Goal: Task Accomplishment & Management: Use online tool/utility

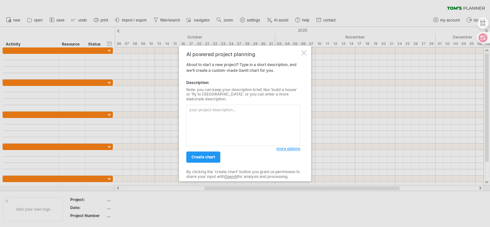
click at [206, 105] on textarea at bounding box center [243, 125] width 114 height 41
click at [206, 107] on textarea at bounding box center [243, 125] width 114 height 41
type textarea "a"
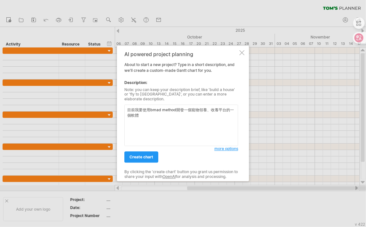
click at [136, 108] on textarea "目前我要使用bmad method開發一個寵物領養、收養平台的一個軟體" at bounding box center [181, 125] width 114 height 41
type textarea "我要使用bmad method開發一個寵物領養、收養平台的一個軟體"
click at [142, 158] on link "create chart" at bounding box center [141, 157] width 34 height 11
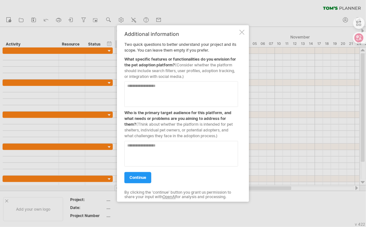
drag, startPoint x: 125, startPoint y: 58, endPoint x: 166, endPoint y: 66, distance: 41.9
click at [166, 66] on div "What specific features or functionalities do you envision for the pet adoption …" at bounding box center [181, 66] width 114 height 26
drag, startPoint x: 186, startPoint y: 80, endPoint x: 136, endPoint y: 57, distance: 54.4
click at [136, 57] on div "Additional information Two quick questions to better understand your project an…" at bounding box center [181, 113] width 114 height 165
click at [144, 89] on textarea at bounding box center [181, 94] width 114 height 26
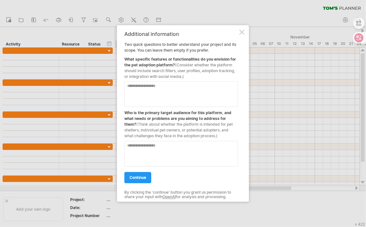
click at [133, 83] on textarea at bounding box center [181, 94] width 114 height 26
paste textarea "**********"
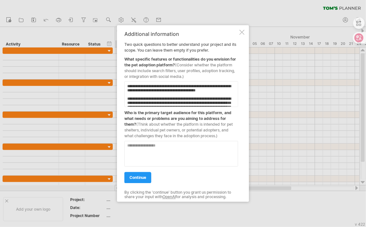
type textarea "**********"
click at [149, 143] on textarea at bounding box center [181, 154] width 114 height 26
paste textarea "**********"
type textarea "**********"
click at [169, 152] on textarea "**********" at bounding box center [181, 154] width 114 height 26
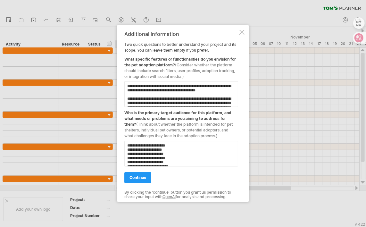
drag, startPoint x: 177, startPoint y: 162, endPoint x: 126, endPoint y: 139, distance: 56.1
click at [126, 139] on div "**********" at bounding box center [181, 113] width 114 height 165
type textarea "*"
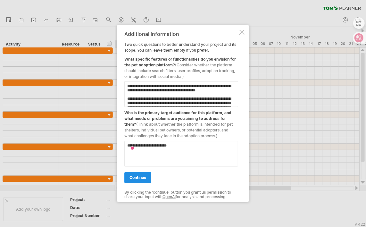
type textarea "**********"
click at [139, 176] on span "continue" at bounding box center [138, 177] width 17 height 5
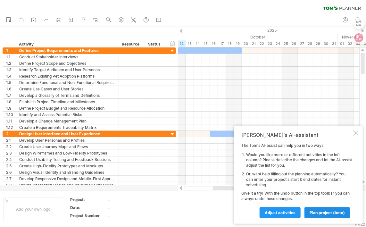
click at [328, 212] on span "plan project (beta)" at bounding box center [327, 212] width 35 height 5
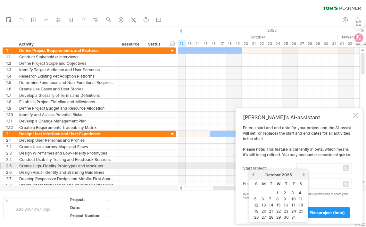
click at [348, 169] on input "start project:" at bounding box center [325, 168] width 56 height 10
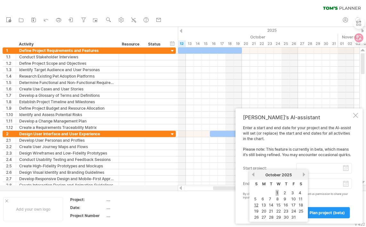
click at [278, 194] on link "1" at bounding box center [277, 193] width 3 height 6
type input "********"
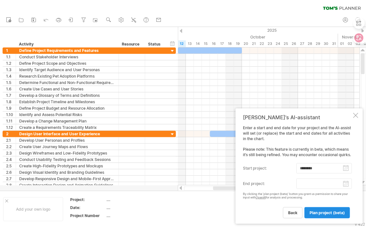
click at [317, 213] on span "plan project (beta)" at bounding box center [327, 212] width 35 height 5
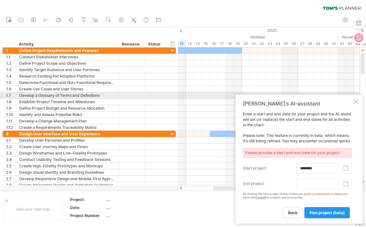
click at [357, 99] on div at bounding box center [356, 101] width 5 height 5
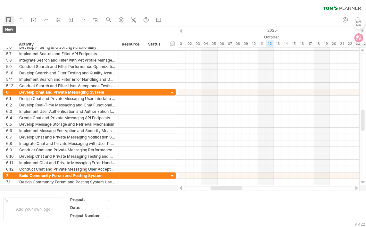
click at [10, 21] on circle at bounding box center [10, 21] width 3 height 3
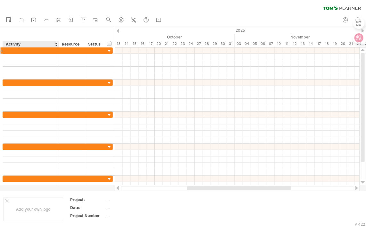
click at [24, 47] on div at bounding box center [30, 50] width 49 height 6
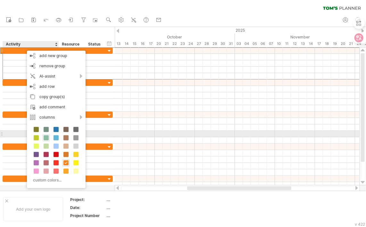
click at [45, 137] on span at bounding box center [46, 137] width 5 height 5
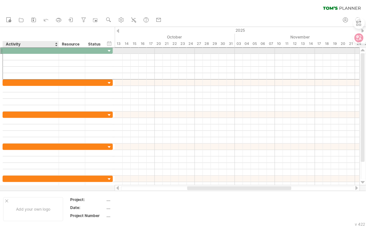
click at [37, 51] on div at bounding box center [30, 50] width 49 height 6
click at [0, 0] on input "text" at bounding box center [0, 0] width 0 height 0
click at [39, 50] on div at bounding box center [30, 50] width 49 height 6
click at [39, 50] on input "text" at bounding box center [30, 50] width 49 height 6
type input "*********"
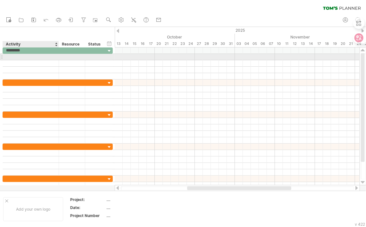
click at [31, 55] on div at bounding box center [30, 57] width 49 height 6
click at [31, 55] on input "text" at bounding box center [30, 57] width 49 height 6
type input "*"
click at [31, 56] on div at bounding box center [30, 57] width 49 height 6
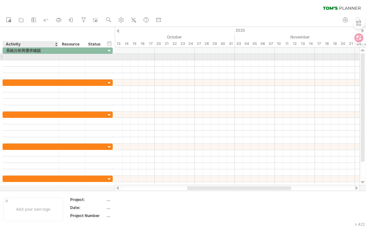
click at [0, 0] on input "text" at bounding box center [0, 0] width 0 height 0
click at [31, 57] on input "text" at bounding box center [30, 57] width 49 height 6
type input "******"
click at [69, 56] on div at bounding box center [72, 57] width 20 height 6
click at [100, 55] on div at bounding box center [96, 57] width 14 height 6
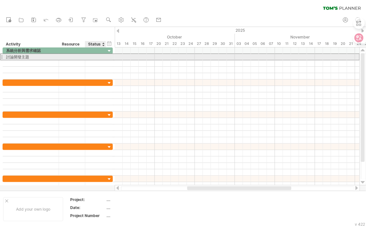
click at [99, 56] on input "text" at bounding box center [96, 57] width 14 height 6
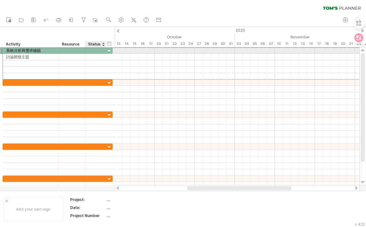
click at [35, 48] on div "系統分析與需求確認" at bounding box center [30, 50] width 49 height 6
click at [34, 49] on input "*********" at bounding box center [30, 50] width 49 height 6
click at [37, 49] on input "*********" at bounding box center [30, 50] width 49 height 6
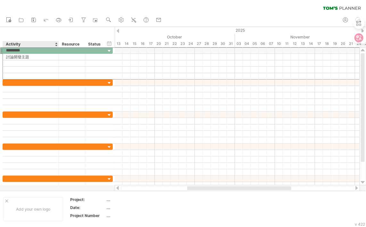
drag, startPoint x: 41, startPoint y: 49, endPoint x: 4, endPoint y: 46, distance: 37.3
click at [4, 46] on div "Trying to reach [DOMAIN_NAME] Connected again... 0% clear filter new" at bounding box center [183, 113] width 366 height 227
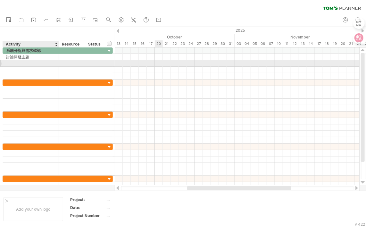
click at [155, 67] on div at bounding box center [237, 70] width 245 height 6
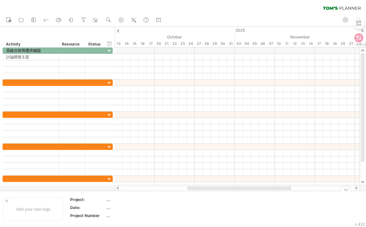
drag, startPoint x: 193, startPoint y: 190, endPoint x: 171, endPoint y: 191, distance: 21.8
click at [171, 191] on div "Trying to reach [DOMAIN_NAME] Connected again... 0% clear filter new" at bounding box center [183, 113] width 366 height 227
drag, startPoint x: 204, startPoint y: 188, endPoint x: 173, endPoint y: 187, distance: 31.2
click at [172, 187] on div at bounding box center [206, 188] width 104 height 4
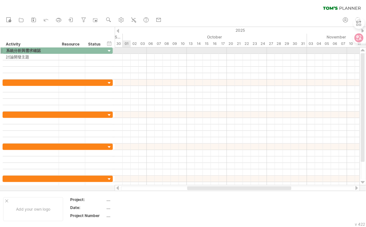
click at [129, 50] on div at bounding box center [237, 50] width 245 height 6
drag, startPoint x: 127, startPoint y: 51, endPoint x: 132, endPoint y: 51, distance: 5.1
click at [132, 51] on div at bounding box center [237, 50] width 245 height 6
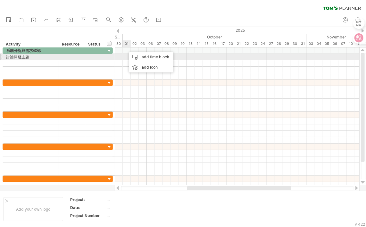
click at [125, 56] on div at bounding box center [237, 57] width 245 height 6
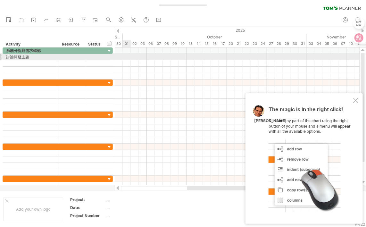
click at [126, 56] on div at bounding box center [237, 57] width 245 height 6
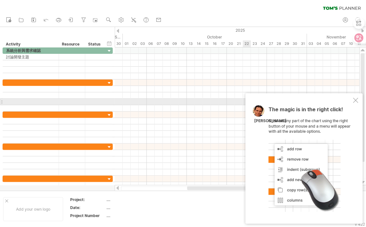
click at [353, 103] on div "The magic is in the right click! Click on any part of the chart using the right…" at bounding box center [304, 158] width 117 height 131
click at [357, 101] on div at bounding box center [356, 100] width 5 height 5
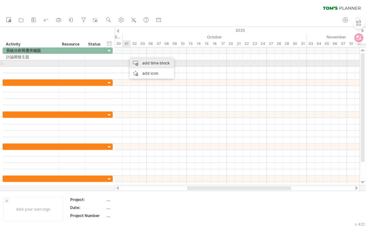
click at [145, 64] on div "add time block" at bounding box center [152, 63] width 44 height 10
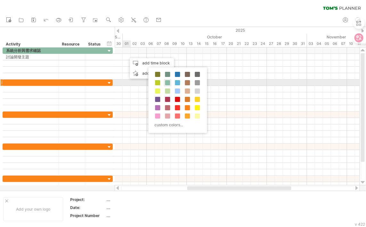
click at [167, 81] on span at bounding box center [167, 82] width 5 height 5
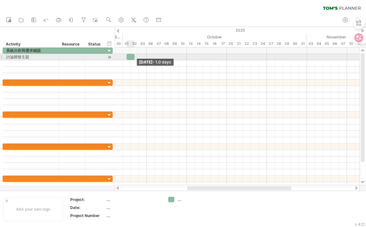
click at [132, 57] on div at bounding box center [131, 57] width 8 height 6
drag, startPoint x: 127, startPoint y: 57, endPoint x: 124, endPoint y: 57, distance: 3.5
click at [124, 57] on span at bounding box center [123, 57] width 3 height 6
drag, startPoint x: 134, startPoint y: 56, endPoint x: 129, endPoint y: 56, distance: 5.1
click at [129, 56] on div at bounding box center [127, 57] width 8 height 6
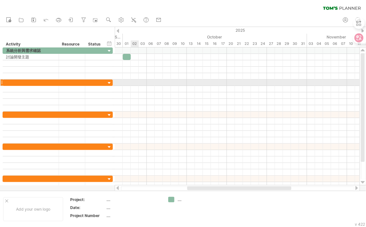
click at [138, 83] on div at bounding box center [237, 83] width 245 height 6
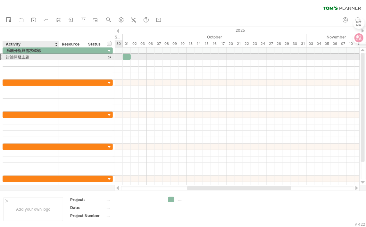
click at [22, 55] on div "討論開發主題" at bounding box center [30, 57] width 49 height 6
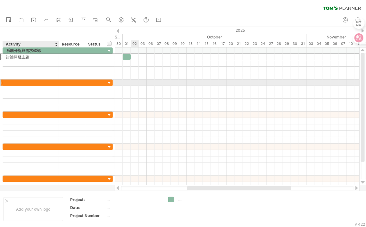
click at [53, 81] on div at bounding box center [30, 83] width 49 height 6
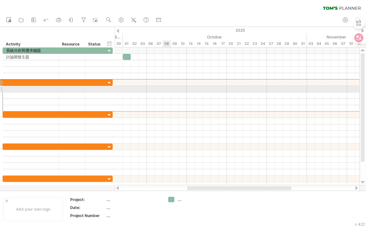
click at [171, 93] on div at bounding box center [237, 95] width 245 height 6
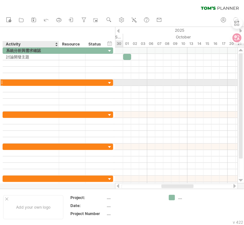
click at [9, 81] on div at bounding box center [30, 83] width 49 height 6
click at [9, 81] on input "text" at bounding box center [30, 83] width 49 height 6
paste input "**********"
type input "**********"
click at [55, 83] on input "**********" at bounding box center [30, 83] width 49 height 6
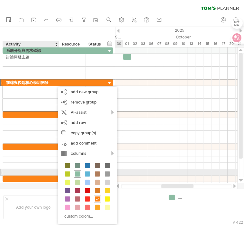
click at [77, 171] on div at bounding box center [77, 174] width 7 height 7
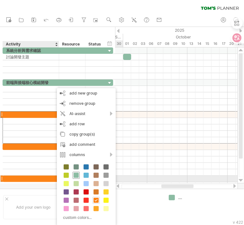
click at [78, 176] on span at bounding box center [75, 175] width 5 height 5
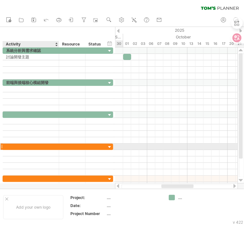
drag, startPoint x: 39, startPoint y: 145, endPoint x: 42, endPoint y: 142, distance: 3.7
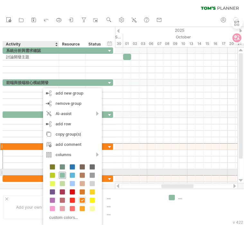
click at [63, 175] on span at bounding box center [62, 175] width 5 height 5
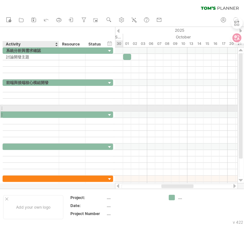
click at [58, 112] on div at bounding box center [57, 115] width 3 height 6
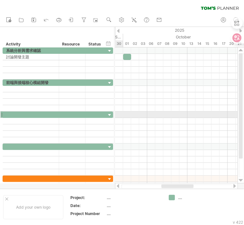
click at [55, 113] on div at bounding box center [30, 115] width 49 height 6
paste input "**********"
type input "**********"
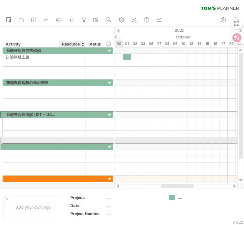
click at [72, 144] on div at bounding box center [72, 147] width 20 height 6
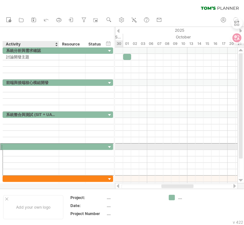
paste input "**********"
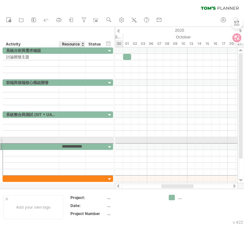
scroll to position [0, 88]
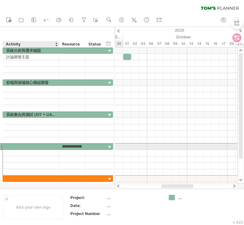
type input "**********"
click at [31, 144] on div at bounding box center [30, 147] width 49 height 6
paste input "**********"
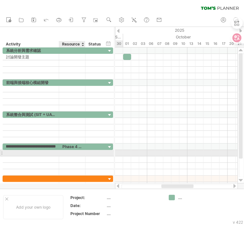
type input "**********"
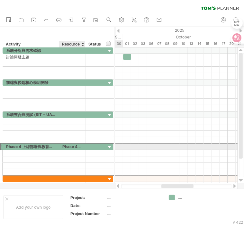
click at [72, 146] on div "Phase 4 上線部署與教育訓練 D+100 交付最終系統與教學資料" at bounding box center [72, 147] width 20 height 6
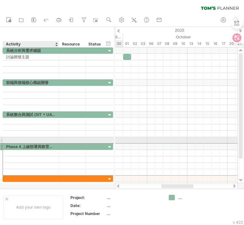
click at [39, 144] on div "Phase 4 上線部署與教育訓練 D+100 交付最終系統與教學資料" at bounding box center [30, 147] width 49 height 6
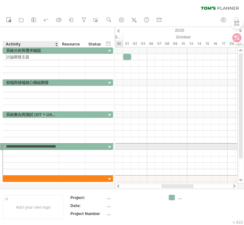
click at [21, 145] on input "**********" at bounding box center [30, 147] width 49 height 6
drag, startPoint x: 42, startPoint y: 145, endPoint x: 56, endPoint y: 145, distance: 13.2
click at [56, 145] on div "**********" at bounding box center [31, 147] width 56 height 6
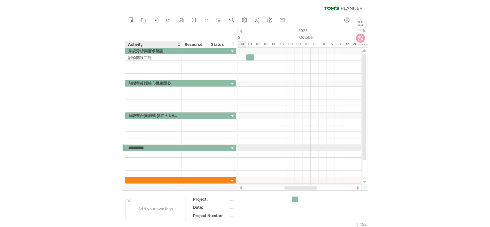
scroll to position [0, 0]
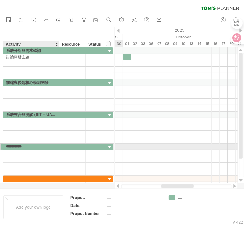
type input "*********"
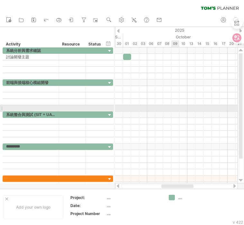
click at [173, 109] on div at bounding box center [176, 108] width 122 height 6
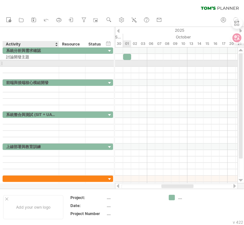
click at [18, 62] on div at bounding box center [30, 63] width 49 height 6
click at [18, 62] on input "text" at bounding box center [30, 63] width 49 height 6
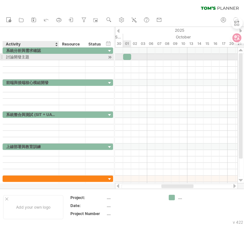
click at [14, 56] on div "討論開發主題" at bounding box center [30, 57] width 49 height 6
click at [21, 57] on input "******" at bounding box center [30, 57] width 49 height 6
type input "******"
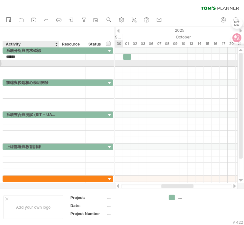
click at [27, 63] on div at bounding box center [30, 63] width 49 height 6
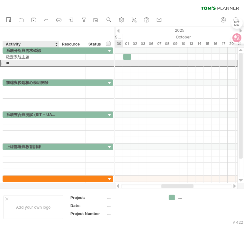
type input "*"
type input "******"
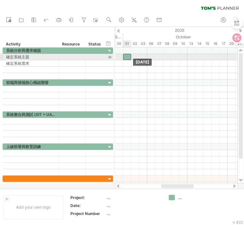
click at [129, 58] on div at bounding box center [127, 57] width 8 height 6
click at [131, 57] on span at bounding box center [131, 57] width 3 height 6
click at [13, 58] on div "確定系統主題" at bounding box center [30, 57] width 49 height 6
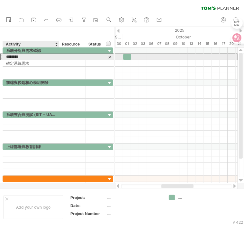
type input "******"
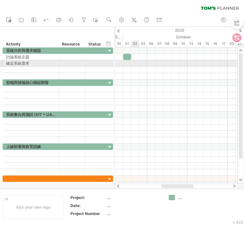
click at [132, 63] on div at bounding box center [176, 63] width 122 height 6
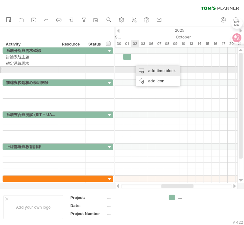
click at [151, 72] on div "add time block" at bounding box center [157, 71] width 44 height 10
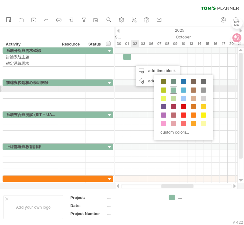
drag, startPoint x: 173, startPoint y: 90, endPoint x: 156, endPoint y: 82, distance: 19.4
click at [173, 90] on span at bounding box center [173, 90] width 5 height 5
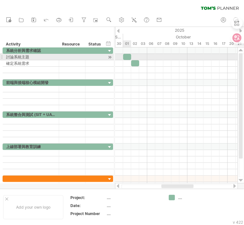
click at [129, 58] on div at bounding box center [127, 57] width 8 height 6
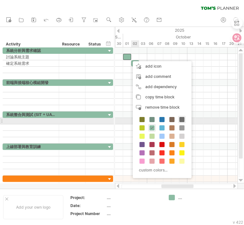
click at [181, 121] on span at bounding box center [181, 119] width 5 height 5
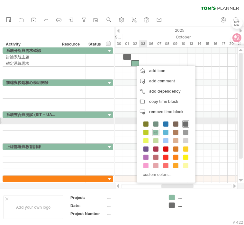
click at [184, 122] on span at bounding box center [185, 124] width 5 height 5
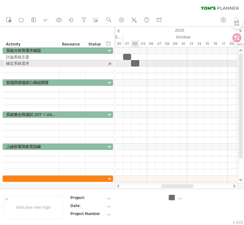
click at [135, 62] on div at bounding box center [135, 63] width 8 height 6
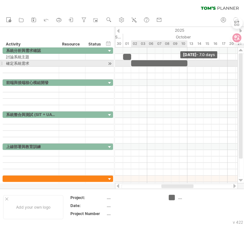
drag, startPoint x: 138, startPoint y: 62, endPoint x: 186, endPoint y: 64, distance: 48.1
click at [186, 64] on span at bounding box center [187, 63] width 3 height 6
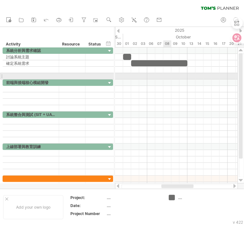
click at [167, 76] on div at bounding box center [176, 76] width 122 height 6
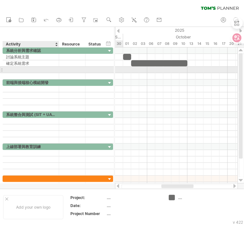
click at [15, 67] on div at bounding box center [30, 70] width 49 height 6
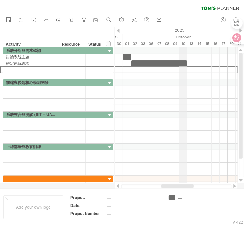
click at [185, 44] on div "10" at bounding box center [183, 43] width 8 height 7
click at [181, 41] on div "10" at bounding box center [183, 43] width 8 height 7
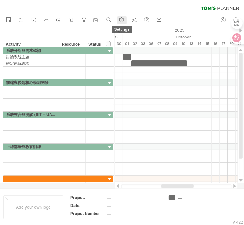
click at [122, 20] on circle at bounding box center [122, 20] width 2 height 2
select select "*"
select select "**"
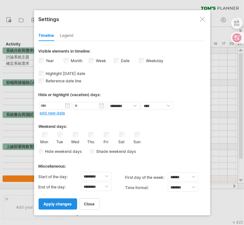
click at [69, 202] on span "apply changes" at bounding box center [58, 204] width 28 height 5
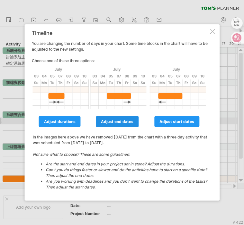
click at [130, 122] on span "adjust end dates" at bounding box center [117, 121] width 32 height 5
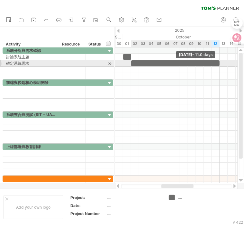
drag, startPoint x: 187, startPoint y: 63, endPoint x: 220, endPoint y: 66, distance: 32.5
click at [220, 66] on div "[DATE] - 11.0 days [DATE]" at bounding box center [176, 115] width 122 height 136
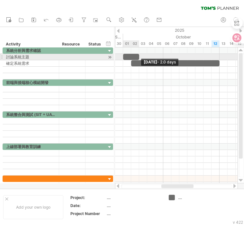
drag, startPoint x: 130, startPoint y: 57, endPoint x: 133, endPoint y: 67, distance: 10.3
click at [136, 57] on div at bounding box center [131, 57] width 16 height 6
click at [136, 56] on div at bounding box center [131, 57] width 16 height 6
drag, startPoint x: 138, startPoint y: 55, endPoint x: 146, endPoint y: 56, distance: 7.4
click at [146, 56] on span at bounding box center [147, 57] width 3 height 6
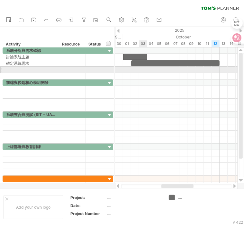
click at [143, 68] on div at bounding box center [176, 70] width 122 height 6
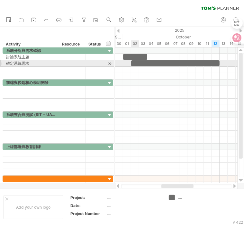
click at [134, 63] on div at bounding box center [175, 63] width 88 height 6
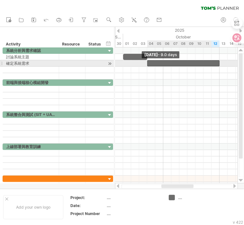
drag, startPoint x: 131, startPoint y: 63, endPoint x: 146, endPoint y: 66, distance: 15.9
click at [146, 66] on span at bounding box center [147, 63] width 3 height 6
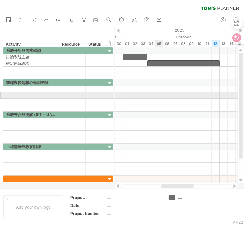
drag, startPoint x: 155, startPoint y: 98, endPoint x: 156, endPoint y: 88, distance: 10.3
click at [155, 99] on div at bounding box center [176, 102] width 122 height 6
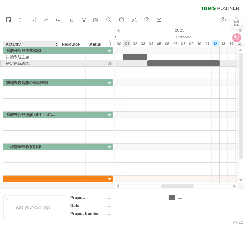
click at [34, 62] on div "確定系統需求" at bounding box center [30, 63] width 49 height 6
type input "*********"
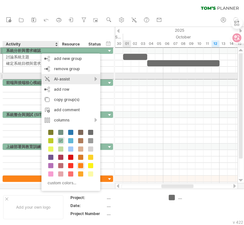
click at [66, 78] on div "AI-assist" at bounding box center [70, 79] width 59 height 10
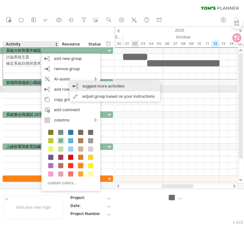
click at [140, 86] on div "suggest more activities" at bounding box center [115, 86] width 90 height 10
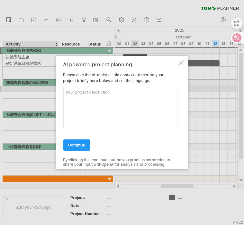
click at [182, 63] on div at bounding box center [180, 62] width 5 height 5
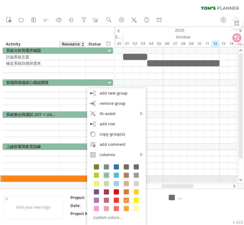
click at [68, 179] on div at bounding box center [72, 179] width 20 height 6
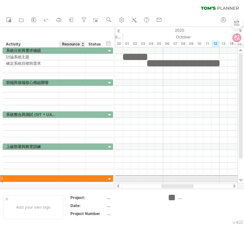
click at [69, 176] on input "text" at bounding box center [72, 179] width 20 height 6
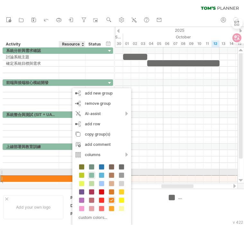
click at [51, 176] on div at bounding box center [30, 179] width 49 height 6
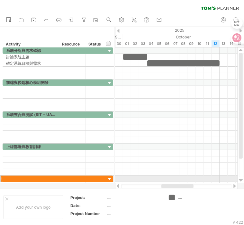
click at [2, 177] on div at bounding box center [1, 178] width 3 height 7
click at [110, 177] on div at bounding box center [110, 179] width 6 height 6
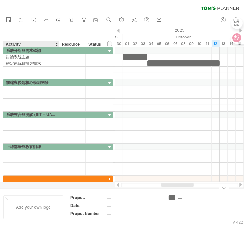
click at [50, 208] on div "Add your own logo" at bounding box center [33, 207] width 60 height 24
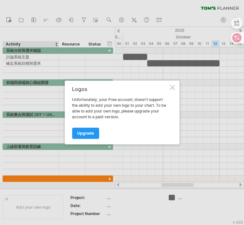
click at [173, 89] on div at bounding box center [171, 87] width 5 height 5
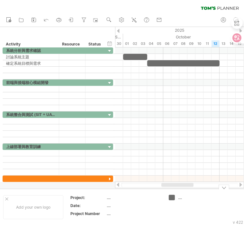
click at [170, 196] on div "Trying to reach [DOMAIN_NAME] Connected again... 0% clear filter new" at bounding box center [122, 112] width 244 height 225
click at [181, 199] on div "...." at bounding box center [195, 197] width 35 height 5
click at [181, 199] on input "text" at bounding box center [194, 197] width 32 height 5
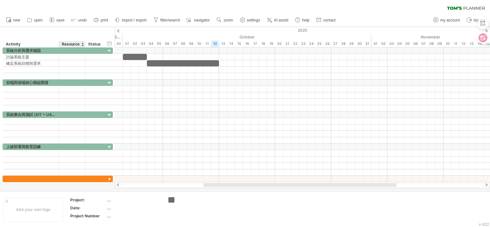
click at [74, 44] on div "Resource" at bounding box center [72, 44] width 20 height 6
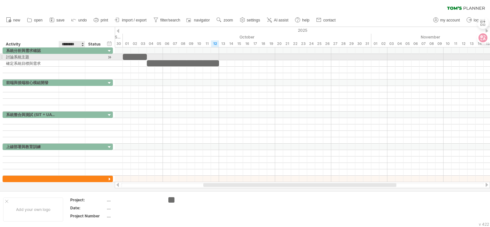
click at [70, 55] on div at bounding box center [72, 57] width 20 height 6
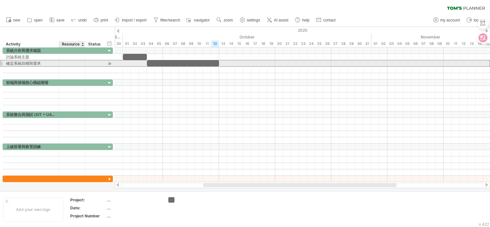
drag, startPoint x: 73, startPoint y: 63, endPoint x: 89, endPoint y: 54, distance: 18.7
click at [73, 63] on div at bounding box center [72, 63] width 20 height 6
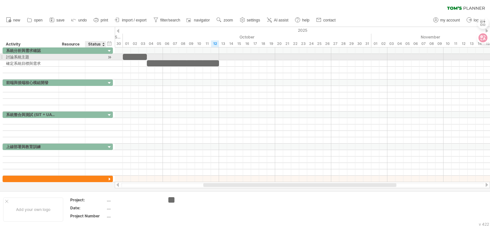
click at [109, 57] on div at bounding box center [110, 57] width 6 height 7
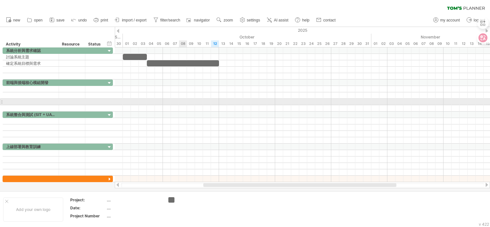
drag, startPoint x: 195, startPoint y: 105, endPoint x: 184, endPoint y: 103, distance: 11.4
click at [182, 105] on div at bounding box center [302, 108] width 375 height 6
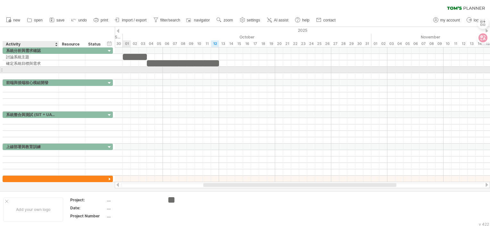
click at [44, 67] on div at bounding box center [30, 70] width 49 height 6
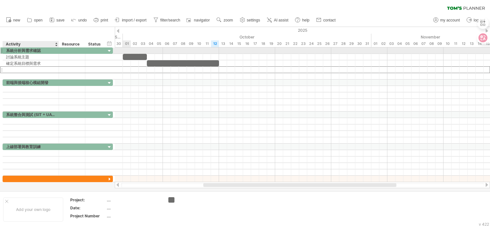
click at [43, 50] on div "系統分析與需求確認" at bounding box center [30, 50] width 49 height 6
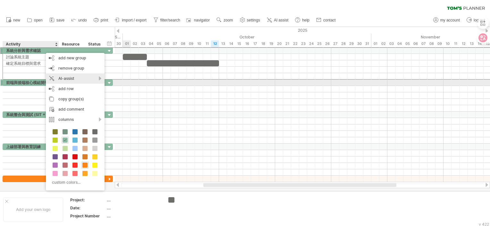
click at [78, 81] on div "AI-assist" at bounding box center [75, 78] width 59 height 10
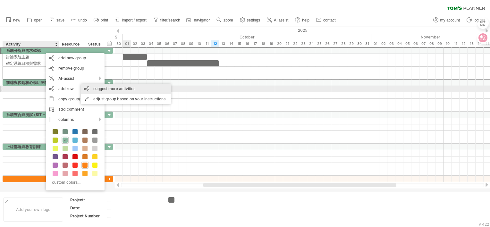
click at [135, 91] on div "suggest more activities" at bounding box center [126, 89] width 90 height 10
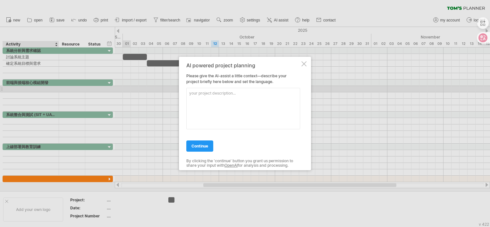
drag, startPoint x: 189, startPoint y: 74, endPoint x: 249, endPoint y: 74, distance: 60.0
click at [249, 74] on div "AI powered project planning Please give the AI-assist a little context—describe…" at bounding box center [243, 114] width 114 height 102
click at [236, 93] on textarea at bounding box center [243, 108] width 114 height 41
type textarea "我"
type textarea "語言zh-tw。 目前我們是要開發一個寵物收養平台"
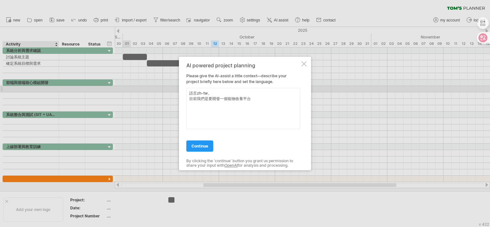
click at [207, 151] on div "AI powered project planning Please give the AI-assist a little context—describe…" at bounding box center [243, 114] width 114 height 102
drag, startPoint x: 207, startPoint y: 149, endPoint x: 209, endPoint y: 145, distance: 3.8
click at [208, 147] on link "continue" at bounding box center [199, 146] width 27 height 11
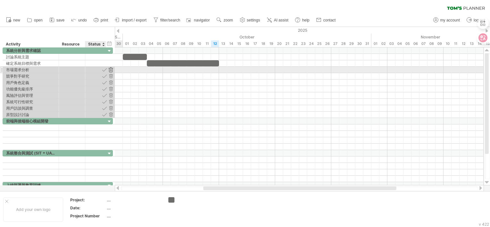
click at [110, 70] on div at bounding box center [111, 70] width 6 height 6
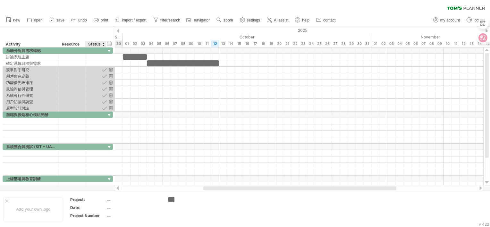
click at [110, 70] on div at bounding box center [111, 70] width 6 height 6
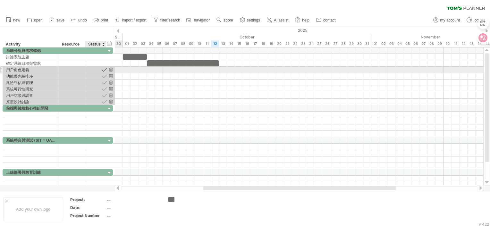
click at [104, 71] on div at bounding box center [104, 70] width 6 height 6
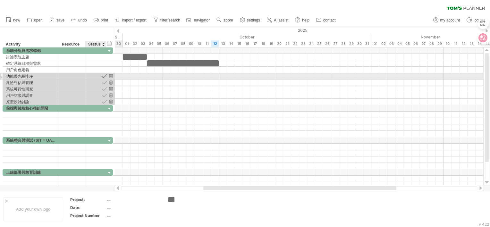
click at [105, 76] on div at bounding box center [104, 76] width 6 height 6
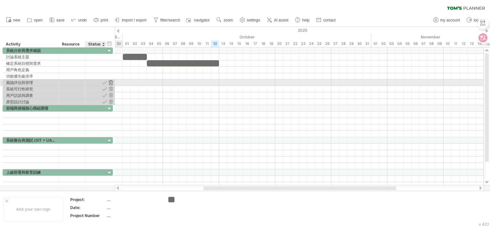
click at [112, 83] on div at bounding box center [111, 83] width 6 height 6
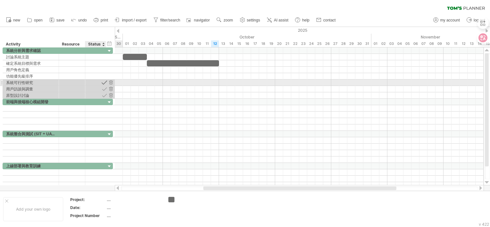
click at [105, 83] on div at bounding box center [104, 83] width 6 height 6
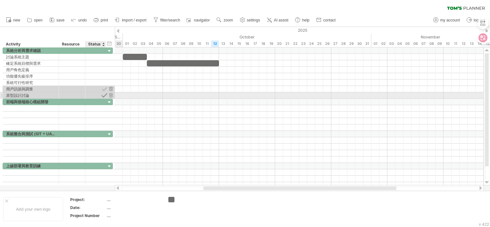
click at [106, 95] on div at bounding box center [104, 95] width 6 height 6
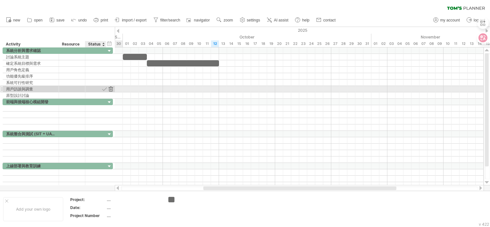
click at [113, 90] on div at bounding box center [111, 89] width 6 height 6
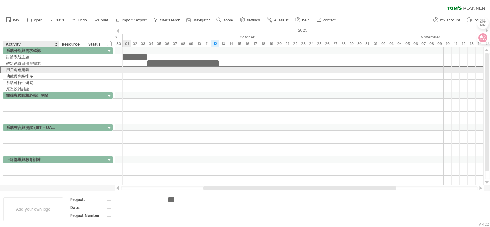
click at [32, 68] on div "用戶角色定義" at bounding box center [30, 70] width 49 height 6
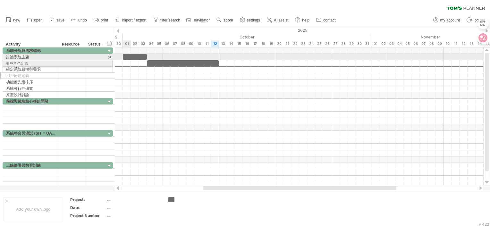
drag, startPoint x: 2, startPoint y: 69, endPoint x: 0, endPoint y: 62, distance: 7.0
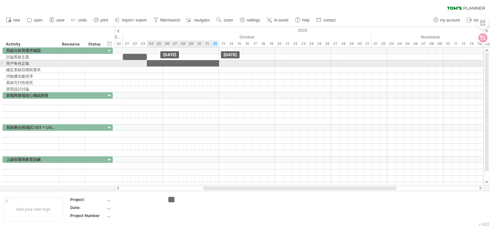
drag, startPoint x: 152, startPoint y: 69, endPoint x: 152, endPoint y: 63, distance: 6.1
drag, startPoint x: 219, startPoint y: 64, endPoint x: 183, endPoint y: 64, distance: 36.3
click at [183, 64] on span at bounding box center [183, 63] width 3 height 6
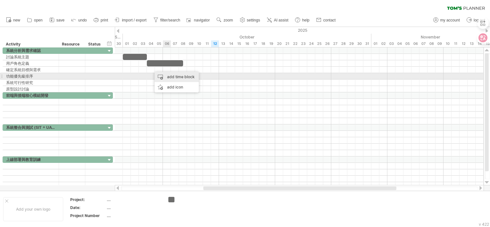
click at [171, 77] on div "add time block" at bounding box center [177, 77] width 44 height 10
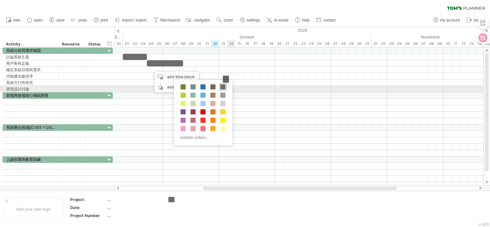
click at [221, 88] on span at bounding box center [222, 86] width 5 height 5
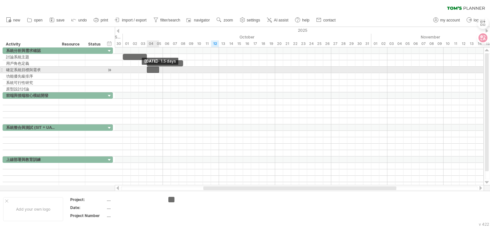
click at [148, 69] on span at bounding box center [147, 70] width 3 height 6
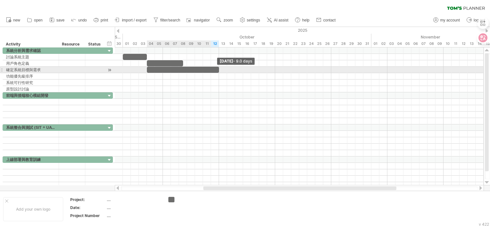
drag, startPoint x: 159, startPoint y: 68, endPoint x: 218, endPoint y: 68, distance: 58.1
click at [218, 68] on span at bounding box center [219, 70] width 3 height 6
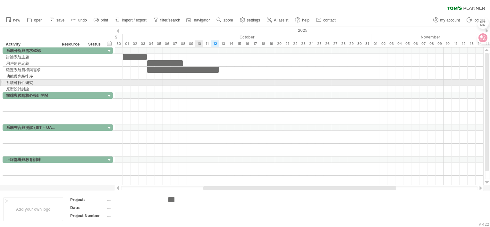
click at [201, 81] on div at bounding box center [299, 83] width 369 height 6
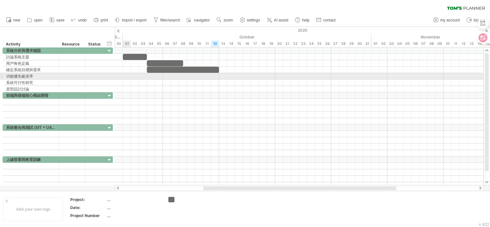
click at [2, 77] on div at bounding box center [1, 76] width 3 height 7
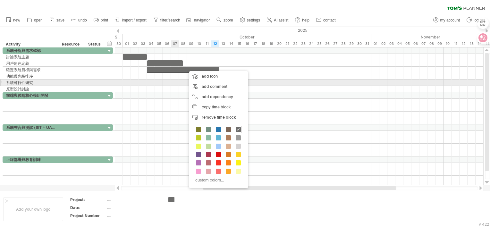
click at [170, 80] on div at bounding box center [299, 83] width 369 height 6
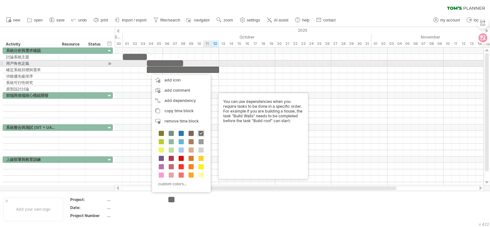
drag, startPoint x: 211, startPoint y: 62, endPoint x: 185, endPoint y: 74, distance: 28.9
click at [211, 62] on div at bounding box center [299, 63] width 369 height 6
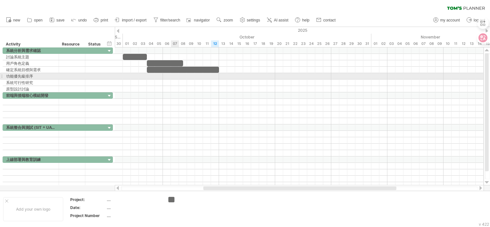
click at [178, 75] on div at bounding box center [299, 76] width 369 height 6
click at [175, 76] on div at bounding box center [299, 76] width 369 height 6
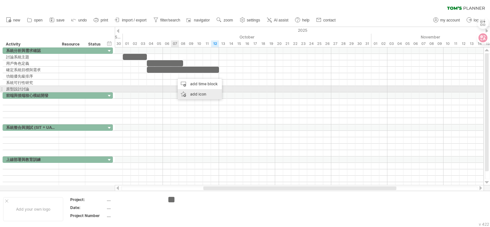
click at [196, 87] on div "add time block" at bounding box center [200, 84] width 44 height 10
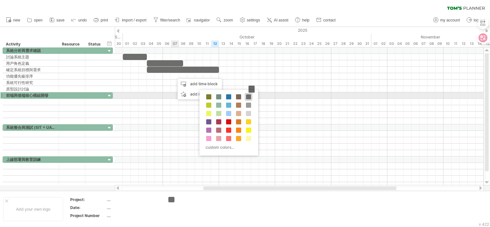
click at [250, 98] on span at bounding box center [248, 96] width 5 height 5
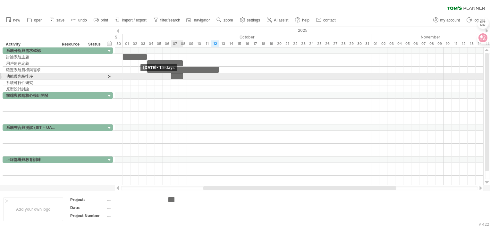
click at [171, 76] on span at bounding box center [171, 76] width 3 height 6
click at [176, 75] on div at bounding box center [177, 76] width 12 height 6
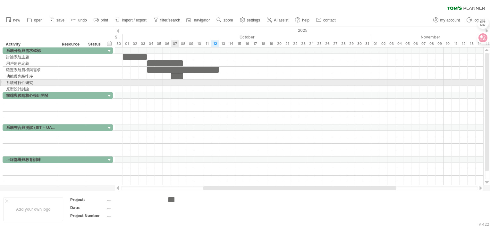
click at [178, 85] on div at bounding box center [299, 83] width 369 height 6
click at [194, 82] on div at bounding box center [299, 83] width 369 height 6
click at [205, 82] on div at bounding box center [299, 83] width 369 height 6
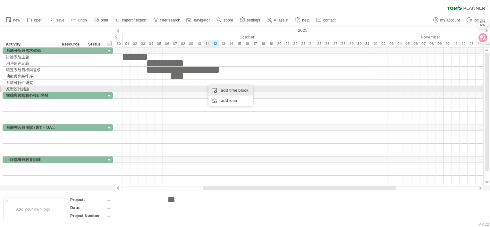
click at [216, 90] on div "add time block" at bounding box center [231, 90] width 44 height 10
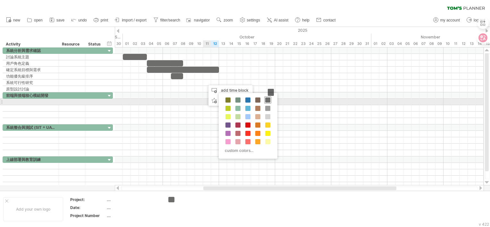
click at [269, 100] on span at bounding box center [267, 100] width 5 height 5
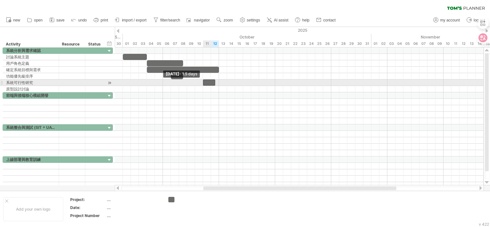
drag, startPoint x: 207, startPoint y: 81, endPoint x: 202, endPoint y: 81, distance: 4.2
click at [202, 81] on span at bounding box center [203, 83] width 3 height 6
drag, startPoint x: 214, startPoint y: 82, endPoint x: 239, endPoint y: 81, distance: 25.1
click at [239, 81] on span at bounding box center [239, 83] width 3 height 6
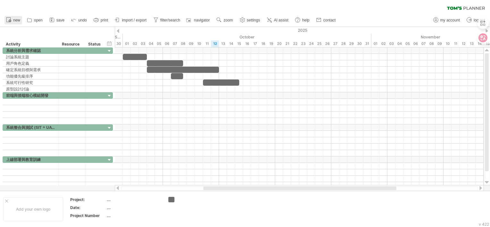
click at [5, 17] on icon at bounding box center [8, 19] width 6 height 6
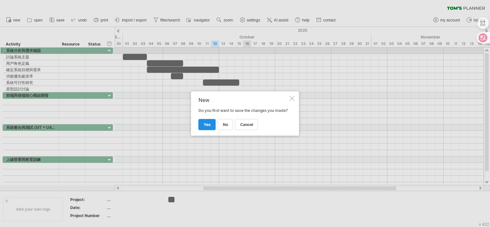
click at [204, 126] on span "yes" at bounding box center [207, 124] width 7 height 5
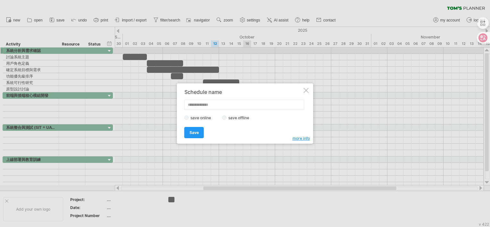
click at [214, 104] on input "text" at bounding box center [244, 105] width 120 height 10
type input "*****"
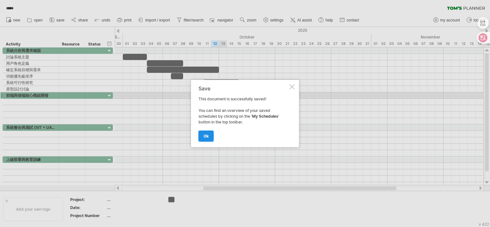
click at [201, 139] on link "ok" at bounding box center [206, 136] width 15 height 11
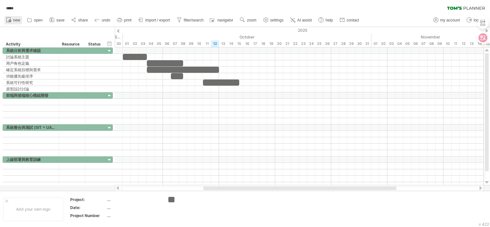
click at [14, 19] on span "new" at bounding box center [16, 20] width 7 height 4
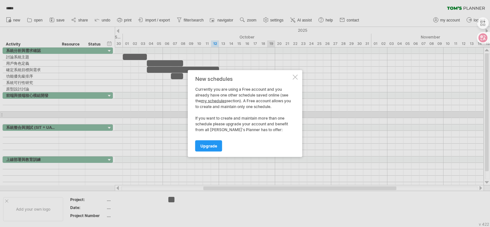
click at [212, 100] on link "my schedules" at bounding box center [213, 100] width 25 height 5
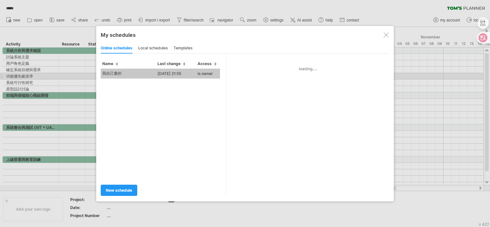
type input "*****"
type input "**********"
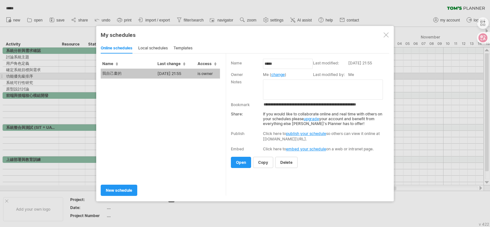
click at [153, 47] on div "local schedules" at bounding box center [153, 48] width 30 height 10
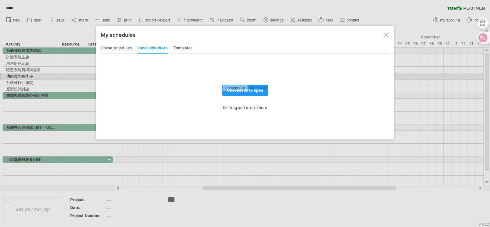
click at [124, 49] on div "online schedules" at bounding box center [116, 48] width 31 height 10
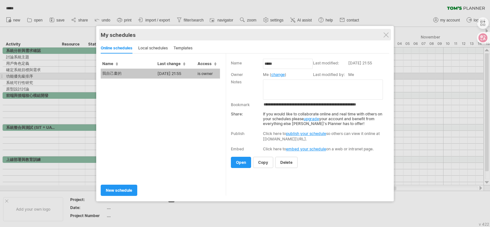
click at [384, 31] on div "My schedules share/collaborate online" at bounding box center [245, 35] width 289 height 12
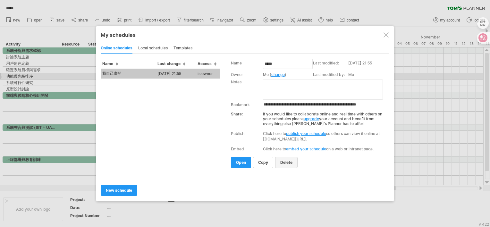
click at [281, 162] on span "delete" at bounding box center [286, 162] width 12 height 5
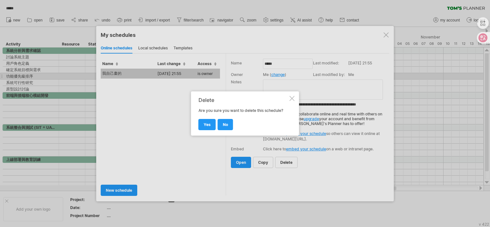
click at [287, 96] on div "Delete Are you sure you want to delete this schedule? no yes" at bounding box center [245, 113] width 108 height 44
click at [291, 93] on div "Delete Are you sure you want to delete this schedule? no yes" at bounding box center [245, 113] width 108 height 44
click at [291, 95] on div "Delete Are you sure you want to delete this schedule? no yes" at bounding box center [245, 113] width 108 height 44
click at [230, 122] on link "no" at bounding box center [225, 124] width 15 height 11
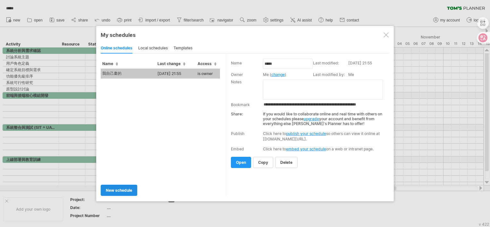
click at [130, 190] on span "new schedule" at bounding box center [119, 190] width 26 height 5
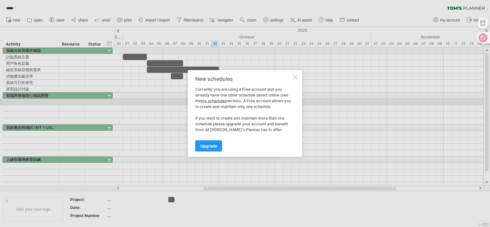
click at [296, 79] on div at bounding box center [295, 77] width 5 height 5
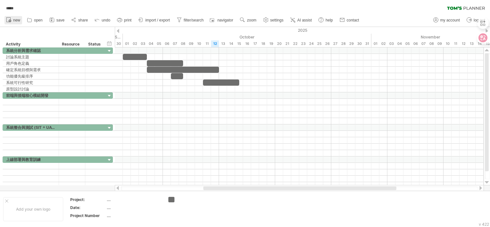
click at [11, 18] on icon at bounding box center [8, 19] width 6 height 6
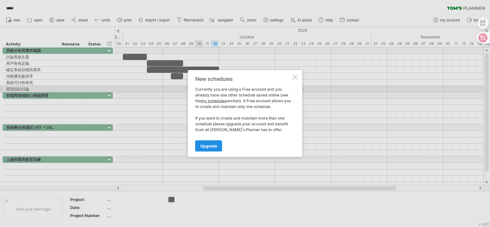
click at [218, 143] on link "Upgrade" at bounding box center [208, 146] width 27 height 11
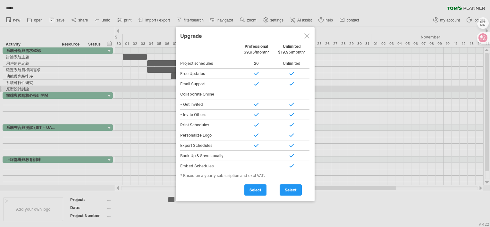
click at [308, 35] on div at bounding box center [306, 35] width 5 height 5
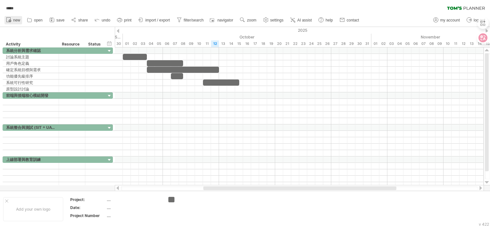
click at [8, 18] on icon at bounding box center [8, 19] width 6 height 6
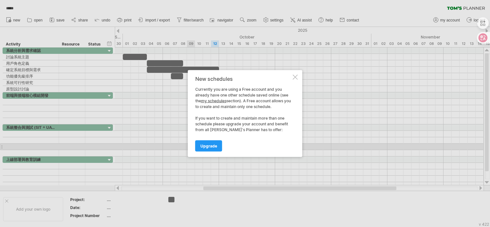
click at [209, 101] on link "my schedules" at bounding box center [213, 100] width 25 height 5
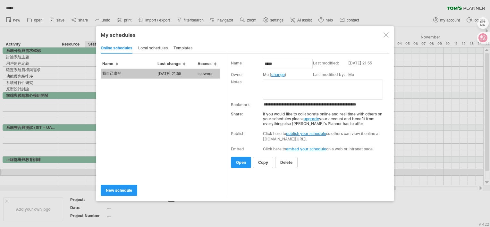
click at [280, 158] on link "delete" at bounding box center [286, 162] width 22 height 11
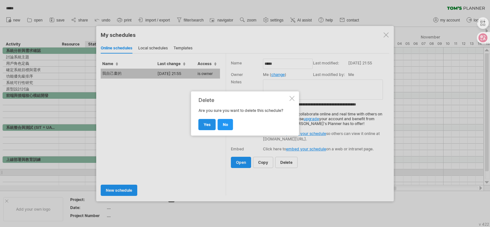
click at [206, 127] on span "yes" at bounding box center [207, 124] width 7 height 5
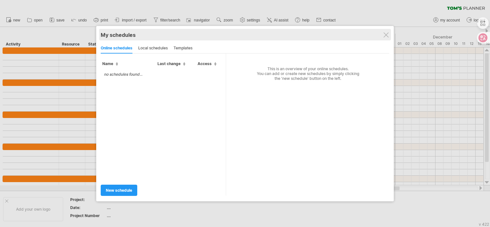
click at [379, 32] on div "My schedules" at bounding box center [245, 35] width 289 height 6
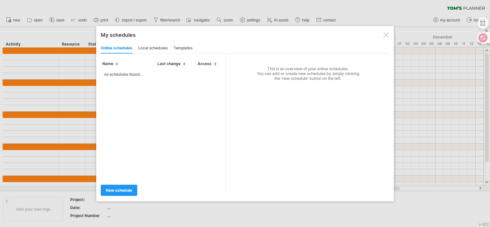
click at [385, 33] on div at bounding box center [386, 34] width 5 height 5
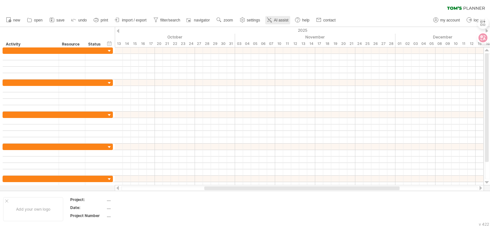
click at [278, 22] on span "AI assist" at bounding box center [281, 20] width 14 height 4
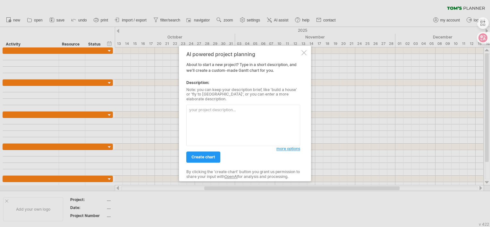
click at [214, 115] on textarea at bounding box center [243, 125] width 114 height 41
type textarea "木"
click at [192, 110] on textarea "我們要使用AI工具bmad mathod製作一個寵物領養平台" at bounding box center [243, 125] width 114 height 41
click at [285, 111] on textarea "language zh-tw 我們要使用AI工具bmad mathod製作一個寵物領養平台" at bounding box center [243, 125] width 114 height 41
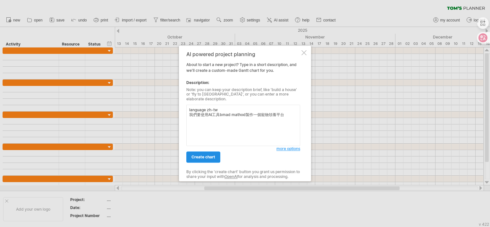
type textarea "language zh-tw 我們要使用AI工具bmad mathod製作一個寵物領養平台"
click at [202, 157] on span "create chart" at bounding box center [204, 157] width 24 height 5
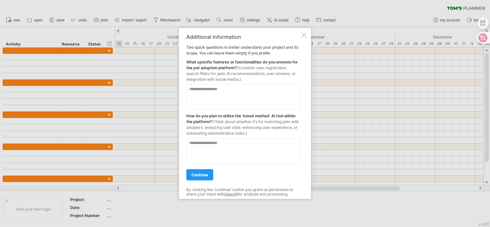
click at [219, 90] on textarea at bounding box center [243, 97] width 114 height 26
click at [213, 95] on textarea at bounding box center [243, 97] width 114 height 26
paste textarea "**********"
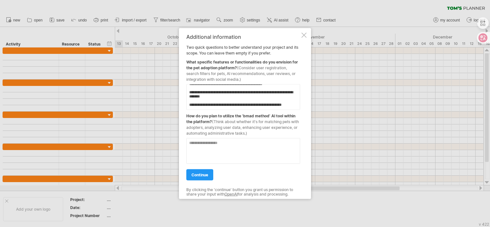
scroll to position [160, 0]
type textarea "**********"
drag, startPoint x: 188, startPoint y: 115, endPoint x: 244, endPoint y: 115, distance: 56.1
click at [244, 115] on div "How do you plan to utilize the 'bmad method' AI tool within the platform? (Thin…" at bounding box center [243, 123] width 114 height 26
drag, startPoint x: 223, startPoint y: 120, endPoint x: 258, endPoint y: 123, distance: 35.1
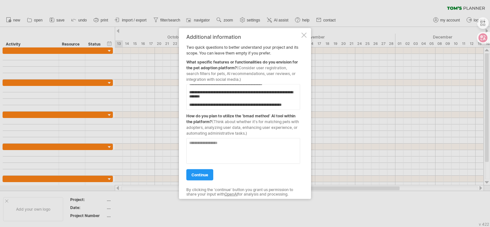
click at [258, 123] on span "(Think about whether it's for matching pets with adopters, analyzing user data,…" at bounding box center [242, 127] width 113 height 16
click at [225, 144] on textarea at bounding box center [243, 151] width 114 height 26
type textarea "*"
drag, startPoint x: 225, startPoint y: 145, endPoint x: 189, endPoint y: 143, distance: 35.7
click at [189, 143] on textarea "**********" at bounding box center [243, 151] width 114 height 26
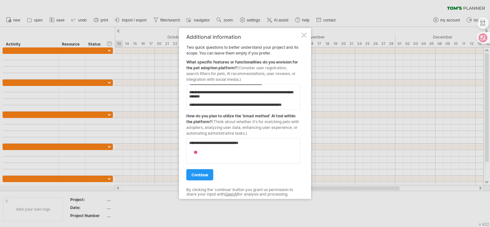
click at [258, 145] on textarea "**********" at bounding box center [243, 151] width 114 height 26
paste textarea "**********"
type textarea "**********"
click at [204, 178] on link "continue" at bounding box center [199, 174] width 27 height 11
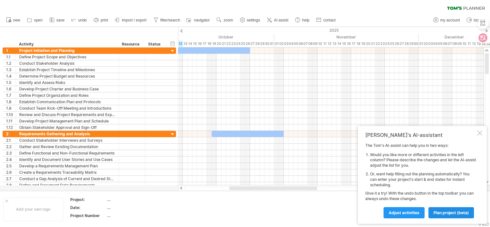
click at [456, 214] on span "plan project (beta)" at bounding box center [451, 212] width 35 height 5
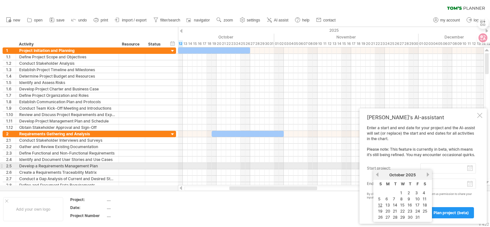
click at [474, 167] on input "start project:" at bounding box center [449, 168] width 56 height 10
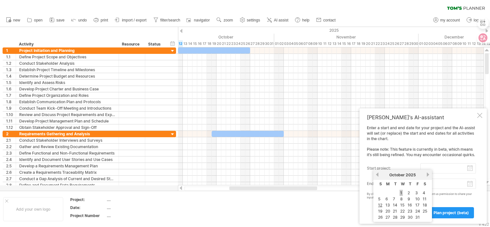
click at [400, 192] on link "1" at bounding box center [401, 193] width 3 height 6
type input "********"
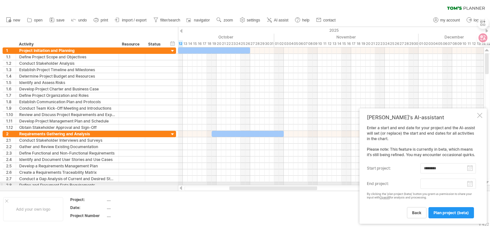
click at [469, 186] on body "progress(100%) Trying to reach [DOMAIN_NAME] Connected again... 0% clear filter…" at bounding box center [245, 114] width 490 height 228
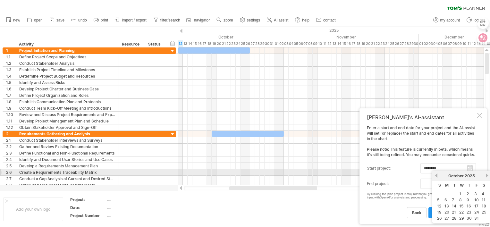
click at [485, 174] on link "next" at bounding box center [487, 175] width 5 height 5
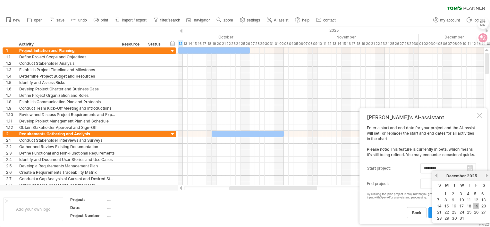
click at [478, 205] on link "19" at bounding box center [477, 206] width 6 height 6
type input "********"
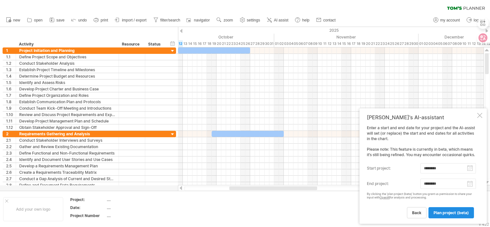
click at [449, 213] on span "plan project (beta)" at bounding box center [451, 212] width 35 height 5
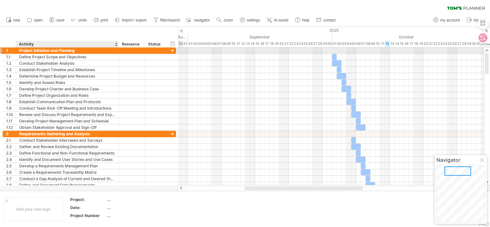
click at [69, 50] on div "Project Initiation and Planning" at bounding box center [67, 50] width 96 height 6
click at [69, 50] on input "**********" at bounding box center [67, 50] width 96 height 6
type input "******"
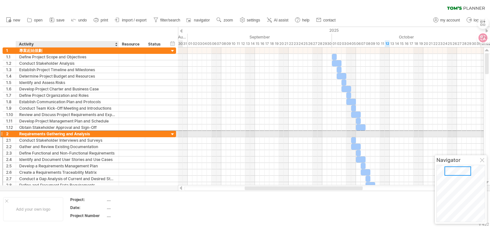
click at [87, 132] on div "Requirements Gathering and Analysis" at bounding box center [67, 134] width 96 height 6
click at [87, 132] on input "**********" at bounding box center [67, 134] width 96 height 6
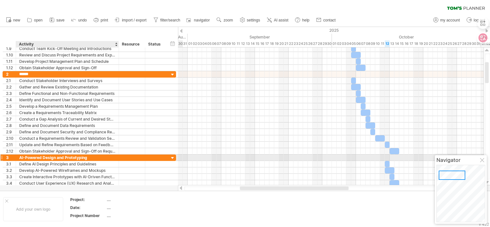
click at [71, 157] on div "AI-Powered Design and Prototyping" at bounding box center [67, 158] width 96 height 6
click at [71, 157] on input "**********" at bounding box center [67, 158] width 96 height 6
click at [88, 157] on input "**********" at bounding box center [67, 158] width 96 height 6
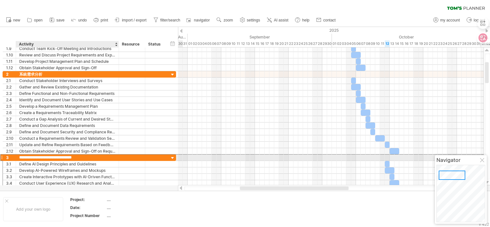
click at [88, 157] on input "**********" at bounding box center [67, 158] width 96 height 6
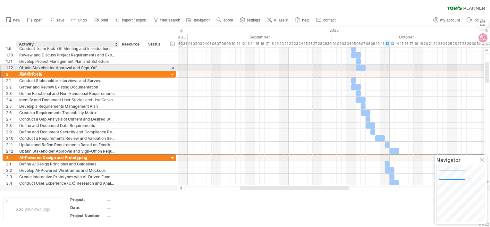
click at [49, 71] on div "系統需求分析" at bounding box center [67, 74] width 96 height 6
click at [49, 71] on input "******" at bounding box center [67, 74] width 96 height 6
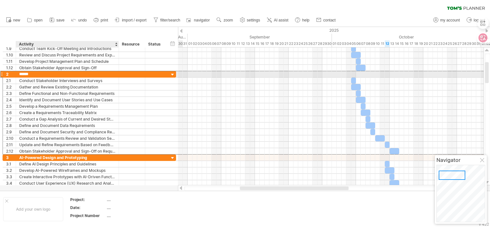
click at [46, 74] on input "******" at bounding box center [67, 74] width 96 height 6
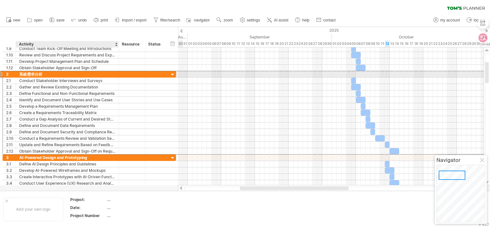
click at [34, 73] on div "系統需求分析" at bounding box center [67, 74] width 96 height 6
click at [34, 73] on input "******" at bounding box center [67, 74] width 96 height 6
type input "*********"
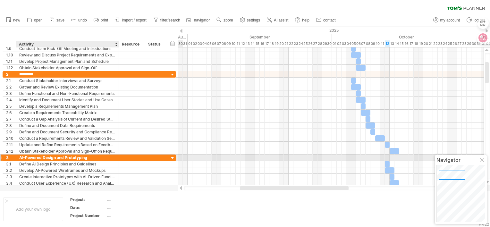
click at [80, 157] on div "AI-Powered Design and Prototyping" at bounding box center [67, 158] width 96 height 6
click at [80, 157] on input "**********" at bounding box center [67, 158] width 96 height 6
type input "*********"
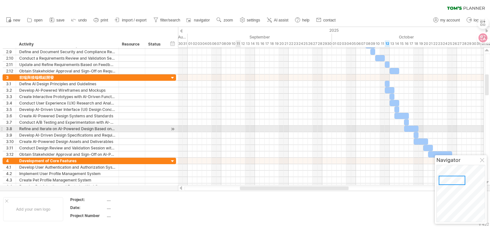
click at [239, 128] on div at bounding box center [331, 129] width 306 height 6
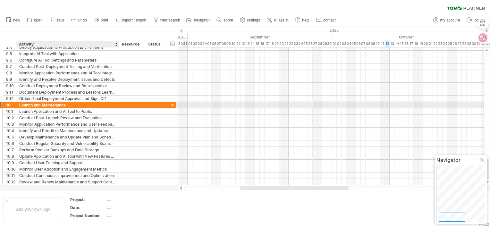
click at [24, 104] on div "Launch and Maintenance" at bounding box center [67, 105] width 96 height 6
click at [4, 104] on div "10" at bounding box center [9, 105] width 13 height 6
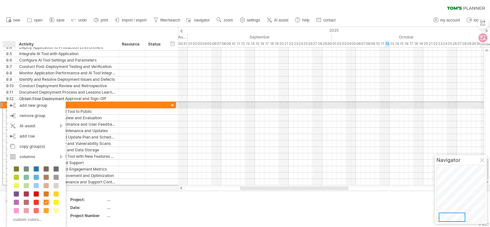
click at [172, 104] on div at bounding box center [173, 106] width 6 height 6
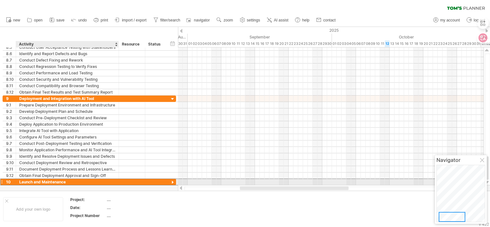
drag, startPoint x: 33, startPoint y: 181, endPoint x: 56, endPoint y: 180, distance: 22.1
drag, startPoint x: 56, startPoint y: 180, endPoint x: 9, endPoint y: 181, distance: 46.5
click at [0, 184] on html "progress(100%) Trying to reach [DOMAIN_NAME] Connected again... 0% clear filter…" at bounding box center [245, 114] width 490 height 228
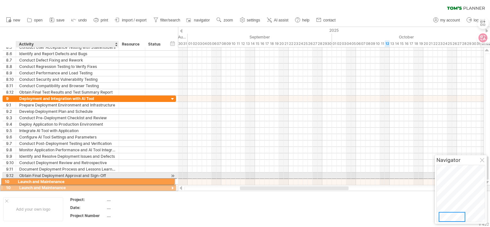
click at [29, 181] on div "**********" at bounding box center [90, 117] width 174 height 147
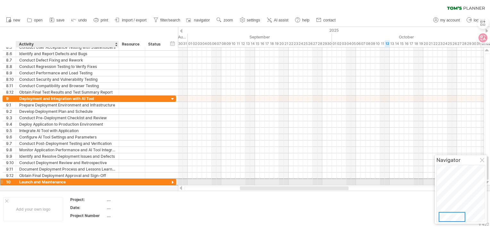
click at [35, 180] on div "Launch and Maintenance" at bounding box center [67, 182] width 96 height 6
click at [2, 181] on div at bounding box center [1, 182] width 3 height 7
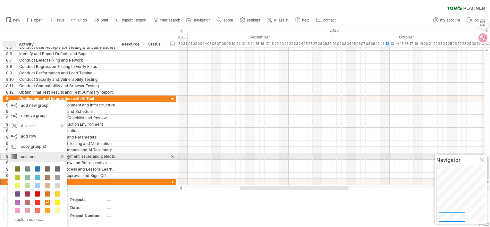
click at [23, 157] on div "columns" at bounding box center [37, 157] width 59 height 10
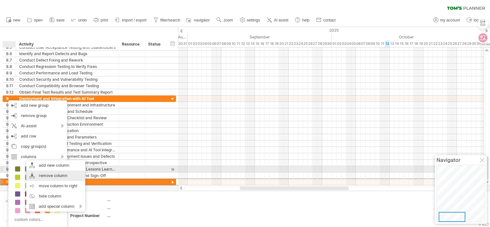
click at [52, 171] on div "remove column" at bounding box center [55, 176] width 59 height 10
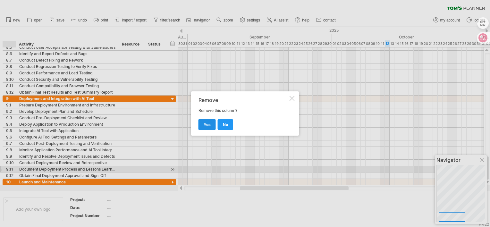
click at [210, 126] on span "yes" at bounding box center [207, 124] width 7 height 5
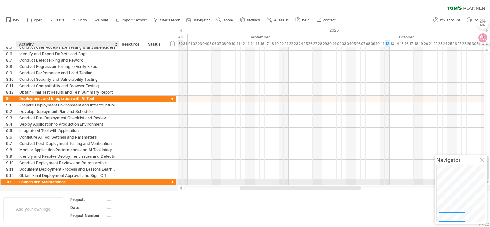
click at [94, 180] on div "Launch and Maintenance" at bounding box center [67, 182] width 96 height 6
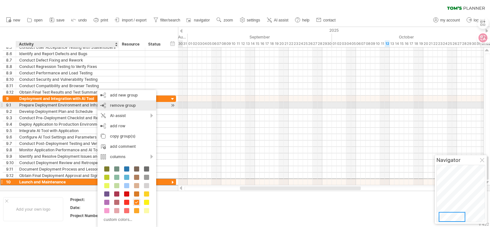
click at [139, 105] on div "remove group remove selected groups" at bounding box center [127, 105] width 59 height 10
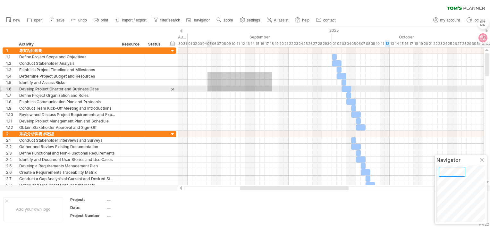
drag, startPoint x: 266, startPoint y: 74, endPoint x: 279, endPoint y: 68, distance: 14.6
click at [210, 90] on div at bounding box center [331, 88] width 306 height 83
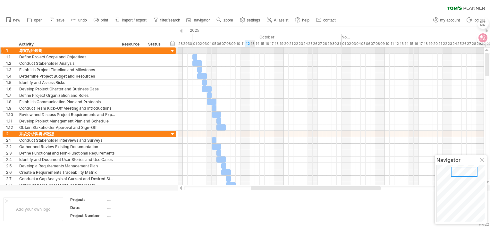
drag, startPoint x: 389, startPoint y: 38, endPoint x: 252, endPoint y: 51, distance: 138.6
click at [252, 51] on div "Trying to reach [DOMAIN_NAME] Connected again... 0% clear filter new 1" at bounding box center [245, 113] width 490 height 227
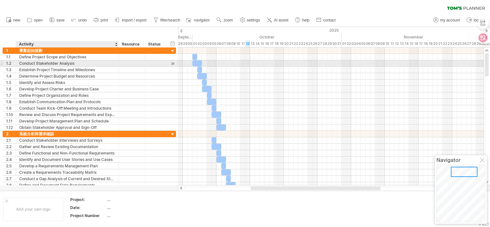
click at [75, 62] on div "Conduct Stakeholder Analysis" at bounding box center [67, 63] width 96 height 6
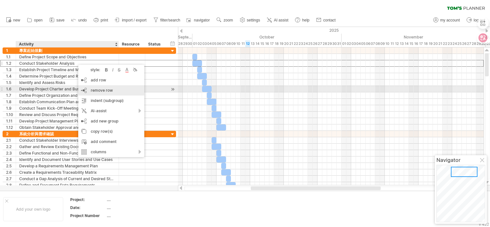
click at [120, 88] on div "remove row remove selected rows" at bounding box center [111, 90] width 66 height 10
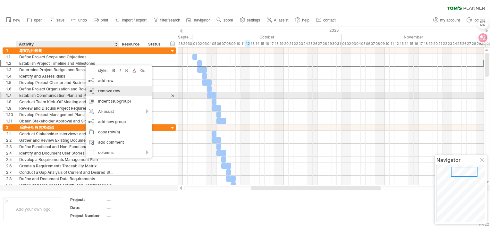
click at [114, 94] on div "remove row remove selected rows" at bounding box center [119, 91] width 66 height 10
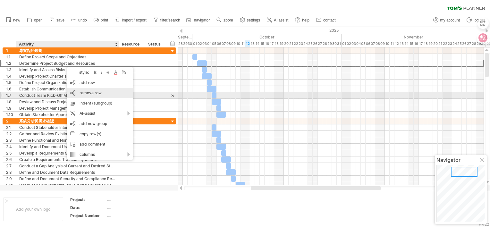
click at [98, 95] on span "remove row" at bounding box center [91, 92] width 22 height 5
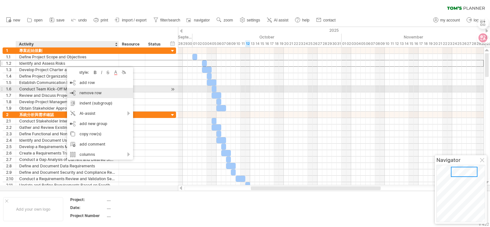
click at [85, 90] on span "remove row" at bounding box center [91, 92] width 22 height 5
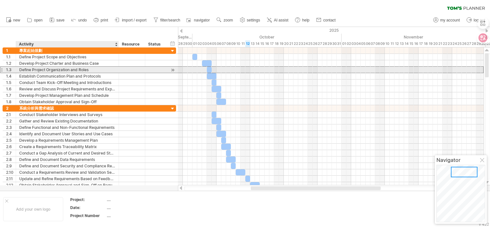
click at [73, 71] on div "Define Project Organization and Roles" at bounding box center [67, 70] width 96 height 6
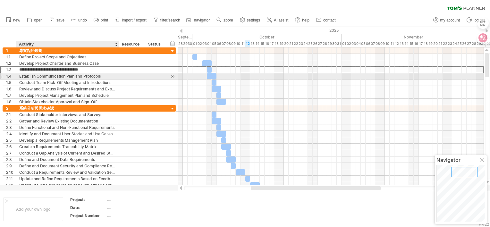
click at [83, 76] on div "Establish Communication Plan and Protocols" at bounding box center [67, 76] width 96 height 6
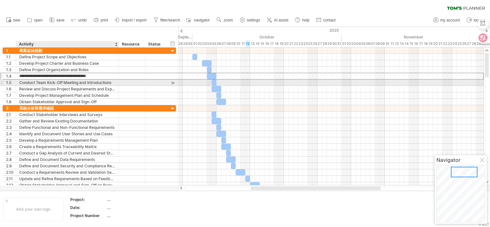
click at [74, 82] on div "Conduct Team Kick-Off Meeting and Introductions" at bounding box center [67, 83] width 96 height 6
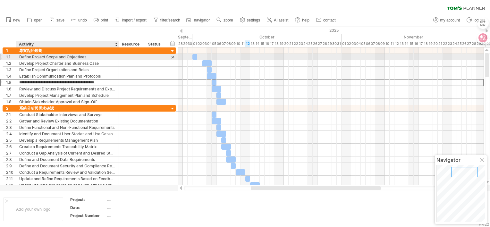
click at [44, 58] on div "Define Project Scope and Objectives" at bounding box center [67, 57] width 96 height 6
click at [90, 58] on input "**********" at bounding box center [67, 57] width 96 height 6
drag, startPoint x: 85, startPoint y: 56, endPoint x: 71, endPoint y: 59, distance: 14.0
click at [71, 59] on input "**********" at bounding box center [67, 57] width 96 height 6
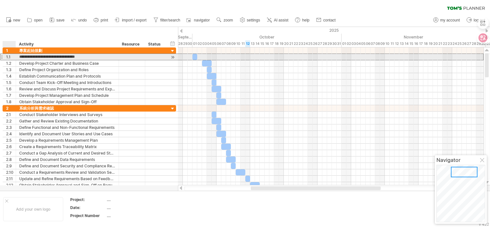
drag, startPoint x: 86, startPoint y: 56, endPoint x: 19, endPoint y: 57, distance: 66.7
click at [19, 58] on input "**********" at bounding box center [67, 57] width 96 height 6
type input "*"
type input "********"
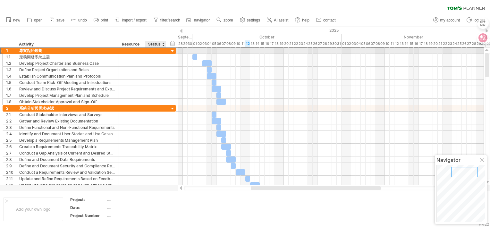
click at [162, 50] on div at bounding box center [155, 50] width 21 height 6
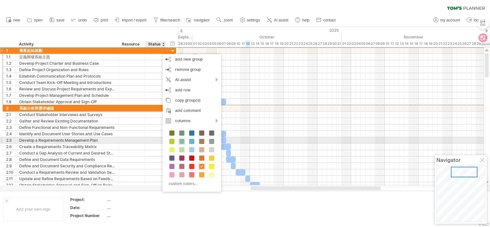
click at [182, 141] on span at bounding box center [181, 141] width 5 height 5
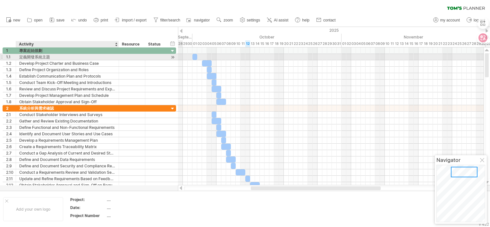
click at [37, 56] on div "定義開發系統主題" at bounding box center [67, 57] width 96 height 6
click at [46, 56] on input "********" at bounding box center [67, 57] width 96 height 6
click at [39, 57] on input "********" at bounding box center [67, 57] width 96 height 6
click at [41, 56] on input "********" at bounding box center [67, 57] width 96 height 6
click at [33, 56] on input "********" at bounding box center [67, 57] width 96 height 6
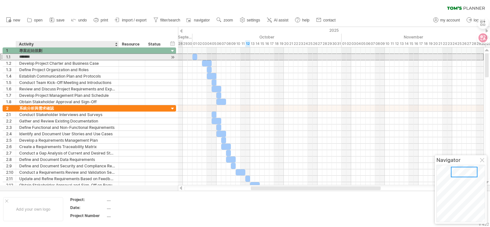
type input "******"
drag, startPoint x: 196, startPoint y: 56, endPoint x: 201, endPoint y: 57, distance: 4.8
click at [201, 57] on span at bounding box center [202, 57] width 3 height 6
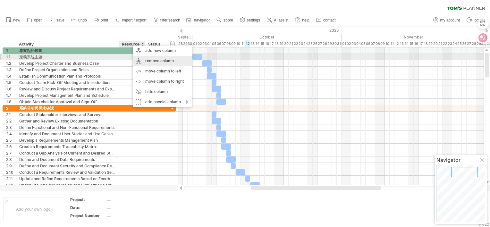
click at [164, 59] on div "remove column" at bounding box center [162, 61] width 59 height 10
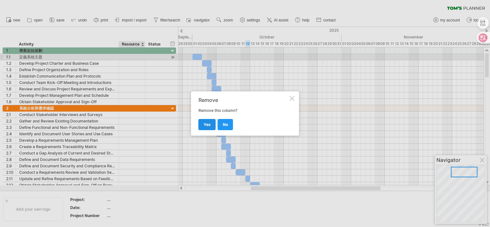
click at [209, 127] on link "yes" at bounding box center [207, 124] width 17 height 11
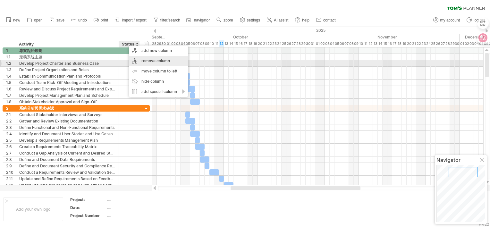
click at [153, 64] on div "remove column" at bounding box center [158, 61] width 59 height 10
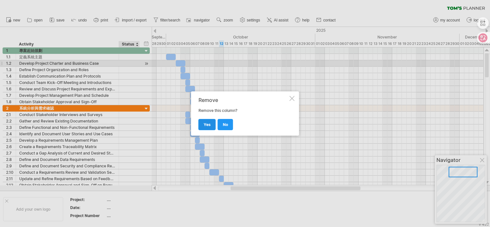
click at [210, 122] on span "yes" at bounding box center [207, 124] width 7 height 5
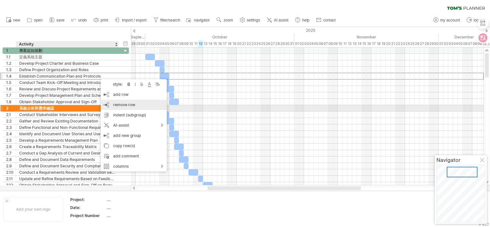
click at [132, 108] on div "remove row remove selected rows" at bounding box center [134, 105] width 66 height 10
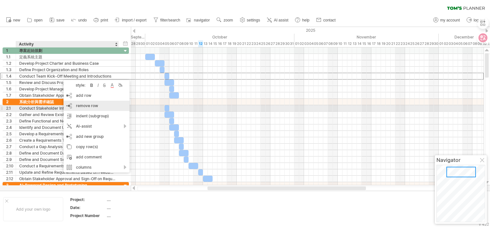
click at [98, 107] on div "remove row remove selected rows" at bounding box center [97, 106] width 66 height 10
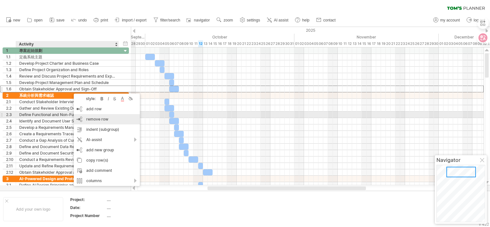
click at [102, 115] on div "remove row remove selected rows" at bounding box center [107, 119] width 66 height 10
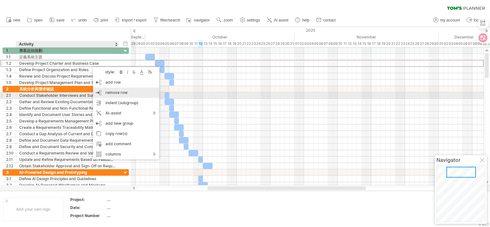
click at [122, 94] on span "remove row" at bounding box center [117, 92] width 22 height 5
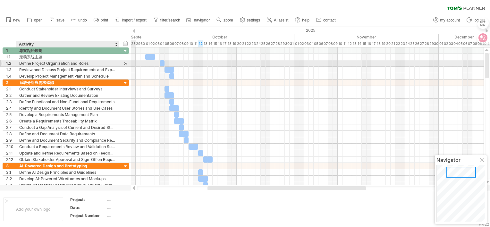
click at [47, 64] on div "Define Project Organization and Roles" at bounding box center [67, 63] width 96 height 6
click at [47, 64] on input "**********" at bounding box center [67, 63] width 96 height 6
type input "**"
type input "*"
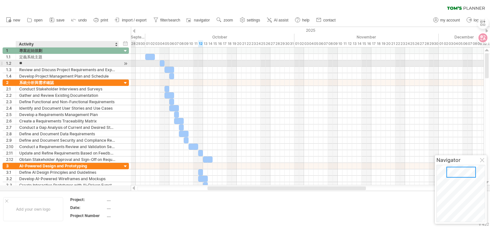
type input "*"
click at [25, 62] on input "******" at bounding box center [67, 63] width 96 height 6
click at [47, 63] on input "******" at bounding box center [67, 63] width 96 height 6
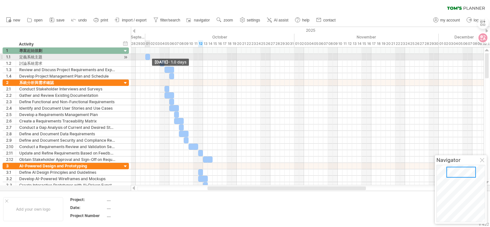
drag, startPoint x: 155, startPoint y: 58, endPoint x: 150, endPoint y: 58, distance: 5.5
click at [150, 58] on span at bounding box center [150, 57] width 3 height 6
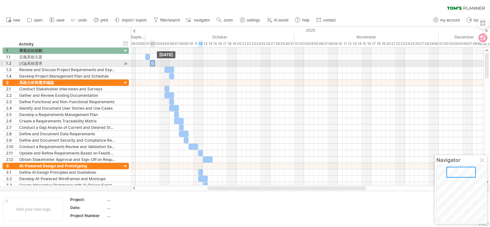
drag, startPoint x: 161, startPoint y: 64, endPoint x: 154, endPoint y: 64, distance: 7.1
click at [151, 65] on div at bounding box center [152, 63] width 5 height 6
drag, startPoint x: 156, startPoint y: 63, endPoint x: 185, endPoint y: 64, distance: 29.6
click at [185, 64] on div "[DATE] - 7.0 days [DATE]" at bounding box center [307, 116] width 353 height 138
click at [46, 62] on div "討論系統需求" at bounding box center [67, 63] width 96 height 6
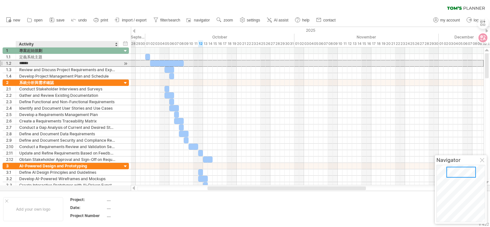
click at [42, 62] on input "******" at bounding box center [67, 63] width 96 height 6
type input "******"
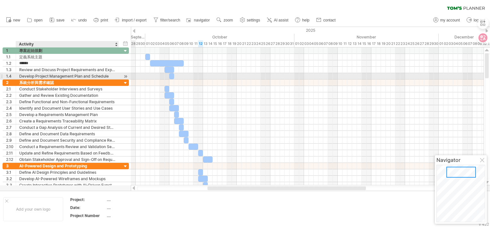
click at [67, 75] on div "Develop Project Management Plan and Schedule" at bounding box center [67, 76] width 96 height 6
click at [67, 75] on input "**********" at bounding box center [67, 76] width 96 height 6
type input "*"
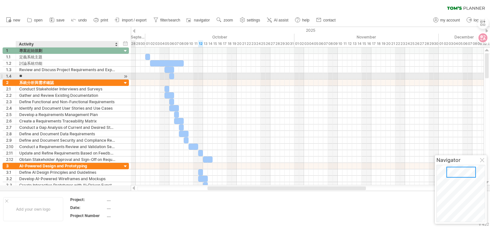
type input "*"
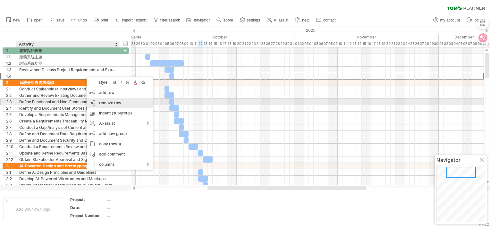
click at [131, 99] on div "remove row remove selected rows" at bounding box center [120, 103] width 66 height 10
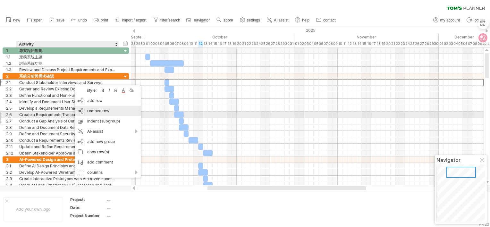
click at [112, 114] on div "remove row remove selected rows" at bounding box center [108, 111] width 66 height 10
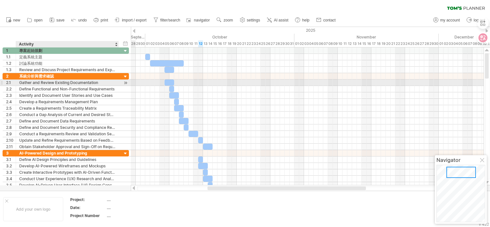
click at [94, 82] on div "Gather and Review Existing Documentation" at bounding box center [67, 83] width 96 height 6
click at [94, 82] on input "**********" at bounding box center [67, 83] width 96 height 6
type input "*"
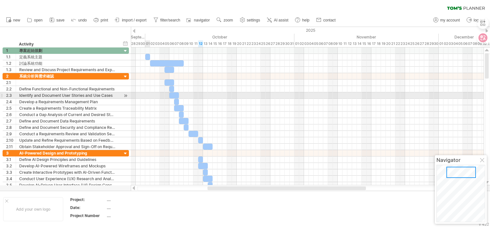
click at [146, 95] on div at bounding box center [307, 95] width 353 height 6
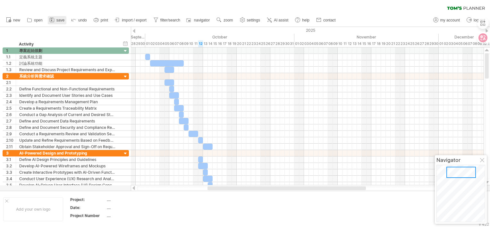
click at [49, 20] on icon at bounding box center [52, 20] width 6 height 6
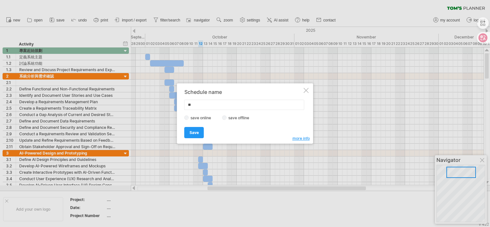
type input "*"
type input "****"
click at [186, 131] on link "Save" at bounding box center [194, 132] width 20 height 11
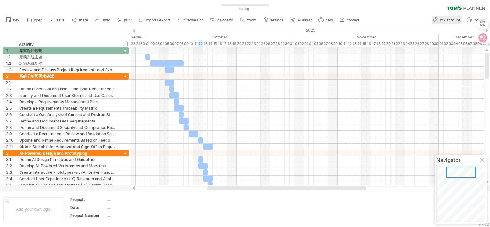
click at [441, 22] on span "my account" at bounding box center [450, 20] width 20 height 4
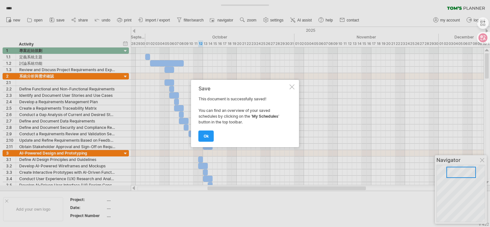
type input "**********"
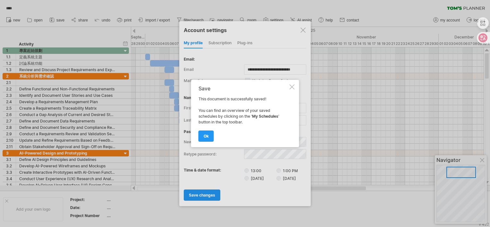
click at [292, 86] on div at bounding box center [292, 86] width 5 height 5
